Goal: Navigation & Orientation: Understand site structure

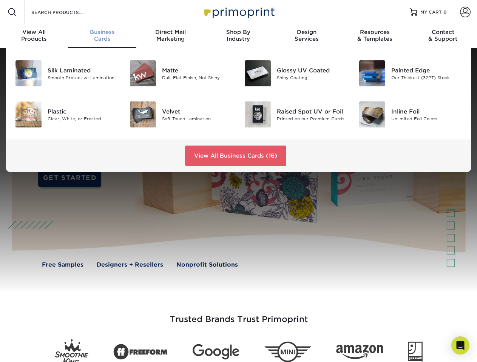
click at [238, 181] on div at bounding box center [238, 170] width 477 height 245
click at [12, 12] on span at bounding box center [12, 12] width 9 height 9
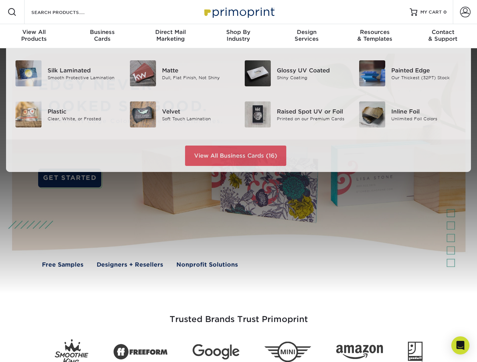
click at [465, 12] on span at bounding box center [465, 12] width 11 height 11
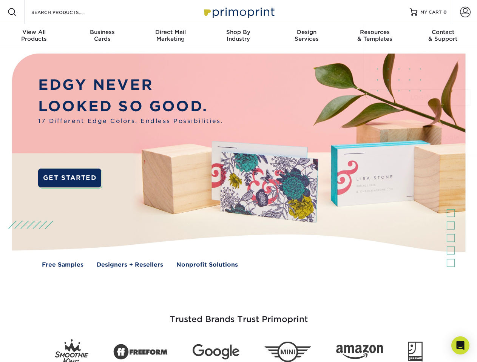
click at [34, 36] on div "View All Products" at bounding box center [34, 36] width 68 height 14
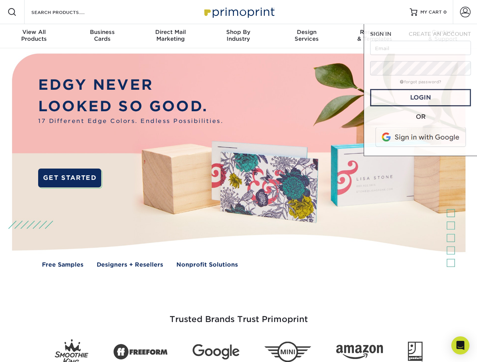
click at [102, 36] on div "Business Cards" at bounding box center [102, 36] width 68 height 14
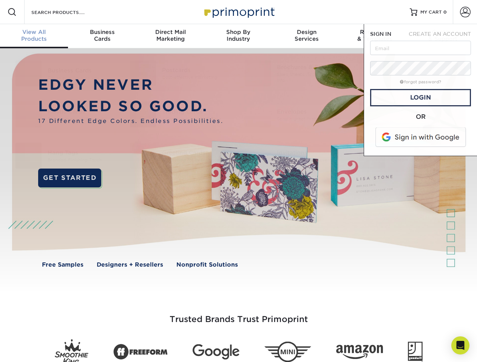
click at [170, 36] on div "Direct Mail Marketing" at bounding box center [170, 36] width 68 height 14
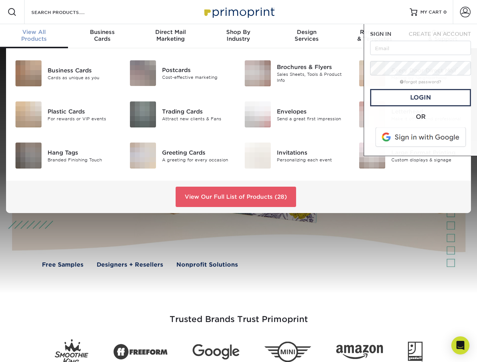
click at [238, 36] on div "Shop By Industry" at bounding box center [238, 36] width 68 height 14
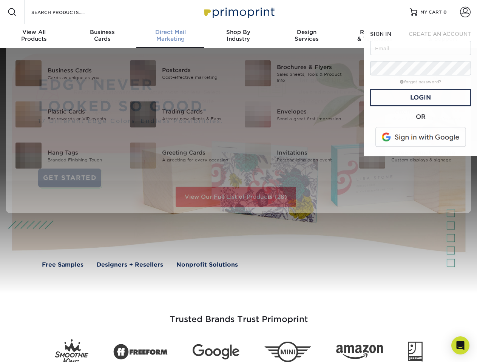
click at [306, 36] on div "Design Services" at bounding box center [306, 36] width 68 height 14
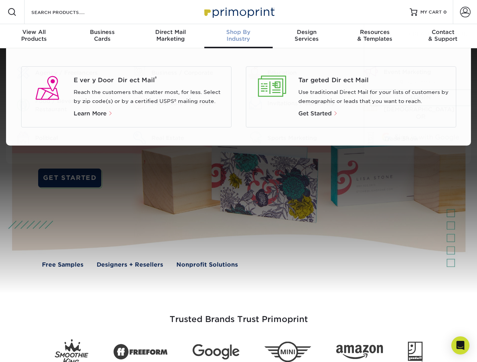
click at [374, 36] on span "SIGN IN" at bounding box center [380, 34] width 21 height 6
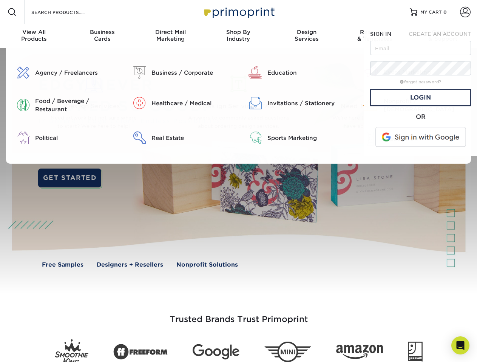
click at [443, 36] on span "CREATE AN ACCOUNT" at bounding box center [439, 34] width 62 height 6
